Goal: Navigation & Orientation: Find specific page/section

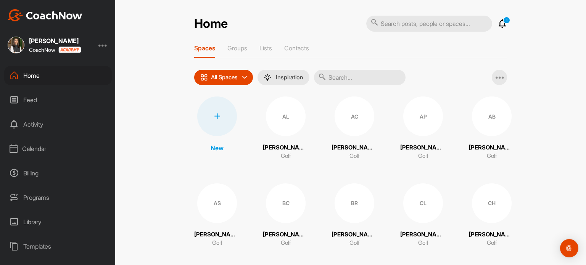
click at [40, 175] on div "Billing" at bounding box center [58, 173] width 108 height 19
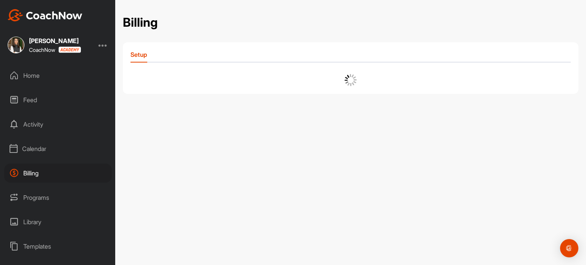
click at [43, 148] on div "Calendar" at bounding box center [58, 148] width 108 height 19
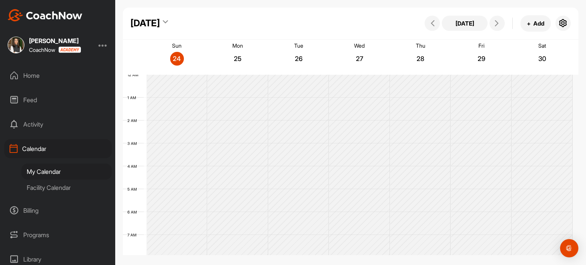
scroll to position [132, 0]
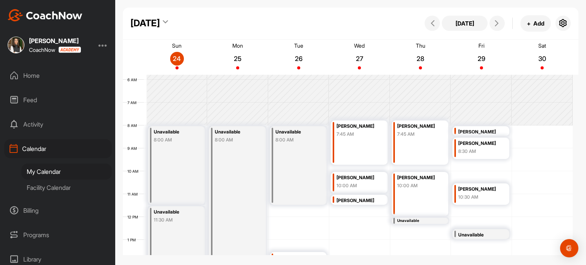
click at [39, 189] on div "Facility Calendar" at bounding box center [66, 188] width 90 height 16
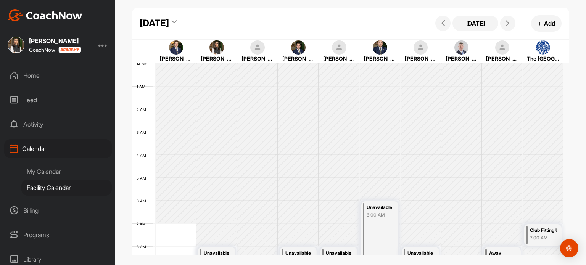
scroll to position [132, 0]
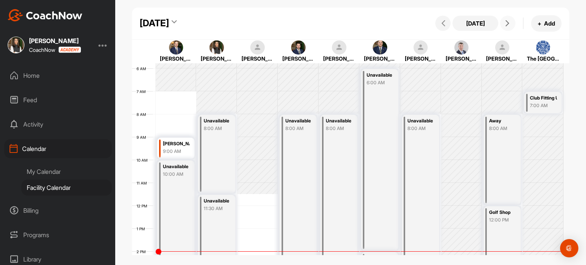
click at [508, 28] on button at bounding box center [507, 23] width 15 height 15
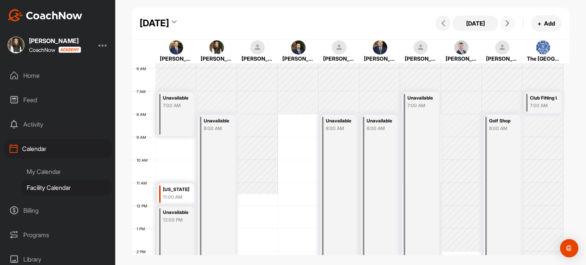
click at [505, 26] on icon at bounding box center [508, 23] width 6 height 6
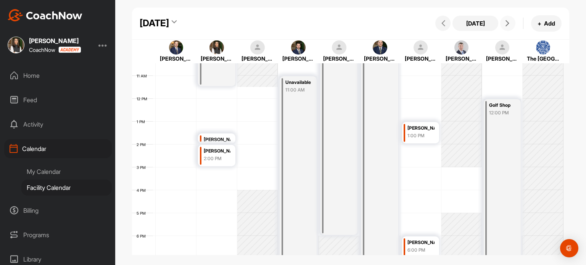
scroll to position [209, 0]
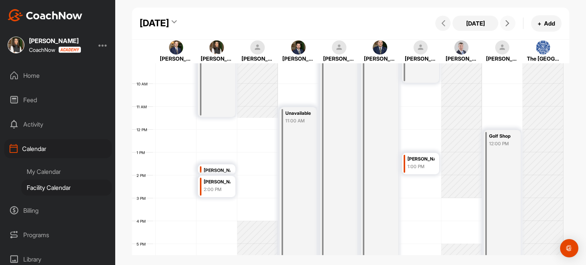
click at [506, 26] on icon at bounding box center [508, 23] width 6 height 6
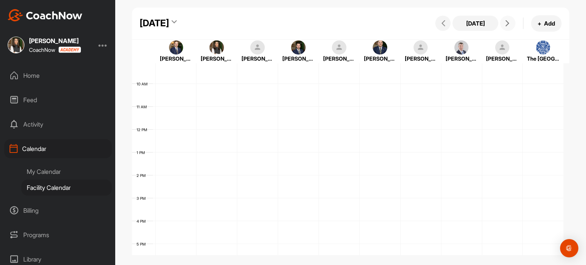
scroll to position [132, 0]
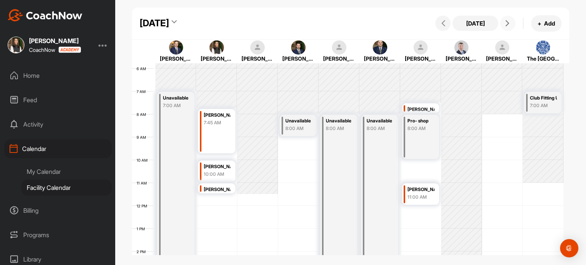
click at [506, 26] on icon at bounding box center [508, 23] width 6 height 6
